Goal: Navigation & Orientation: Find specific page/section

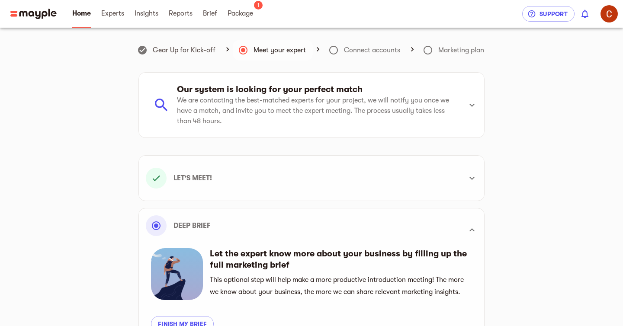
click at [103, 109] on div "Gear Up for Kick-off Meet your expert Connect accounts Marketing plan Our syste…" at bounding box center [311, 194] width 526 height 312
